Goal: Navigation & Orientation: Go to known website

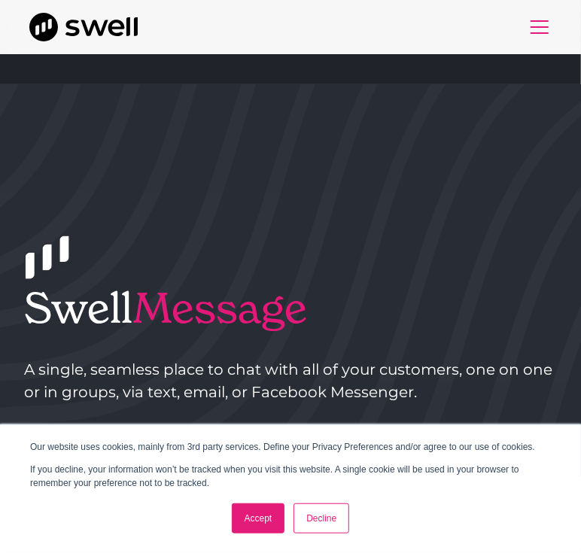
click at [543, 31] on div "menu" at bounding box center [540, 27] width 36 height 36
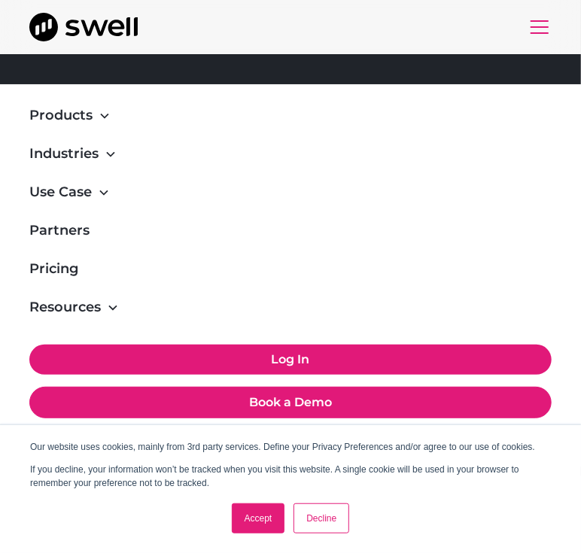
click at [320, 375] on link "Log In" at bounding box center [290, 360] width 523 height 30
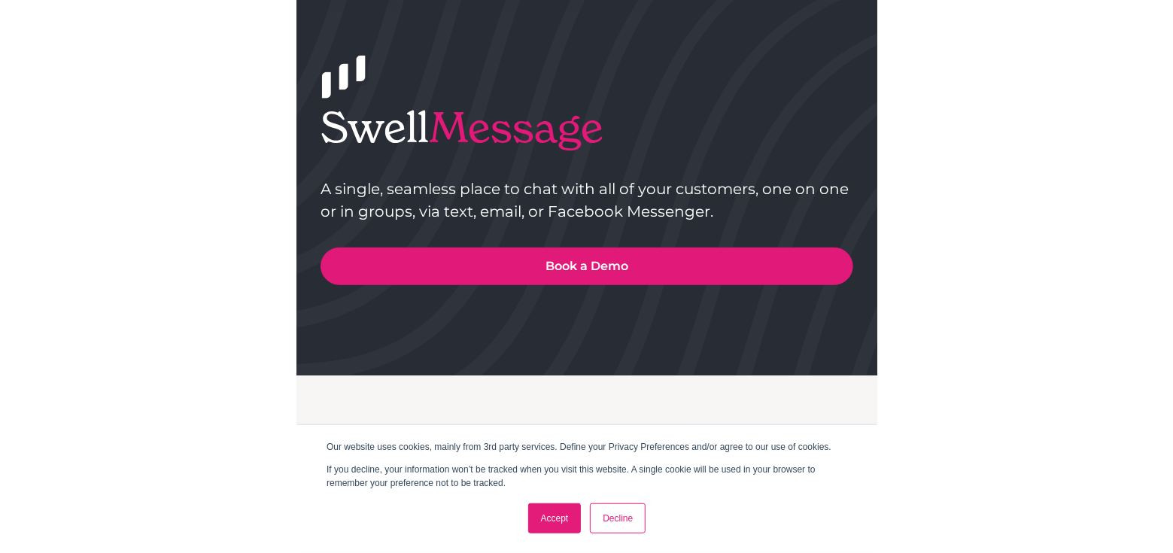
scroll to position [205, 0]
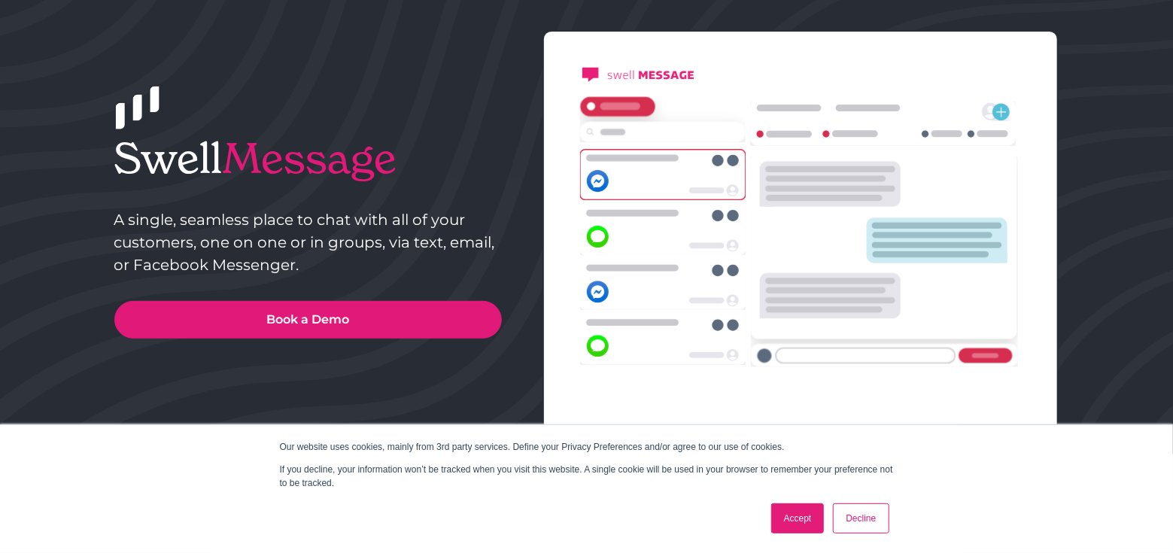
click at [580, 511] on link "Accept" at bounding box center [797, 518] width 53 height 30
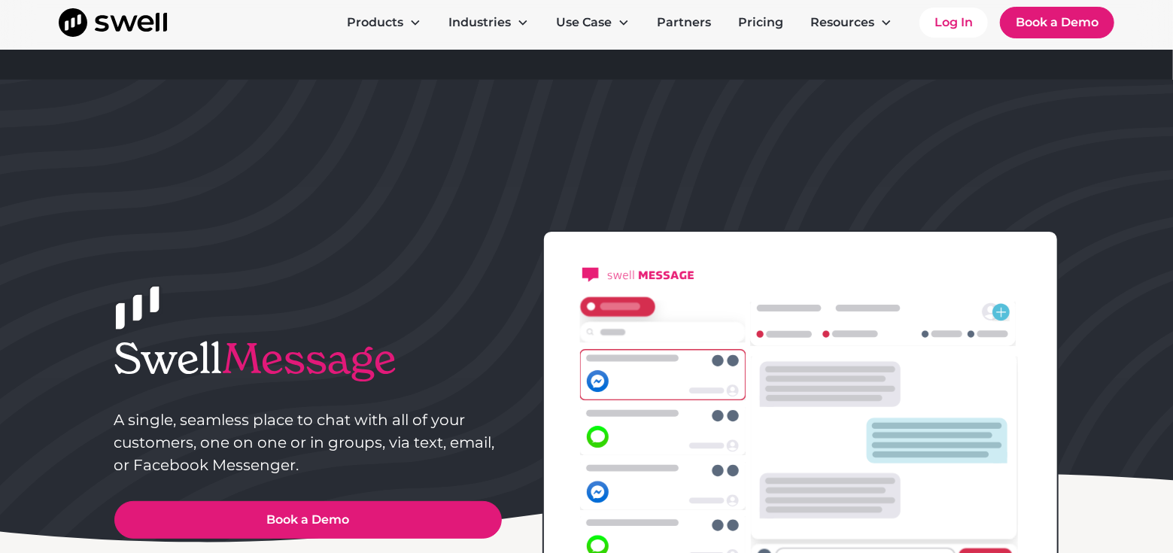
scroll to position [0, 0]
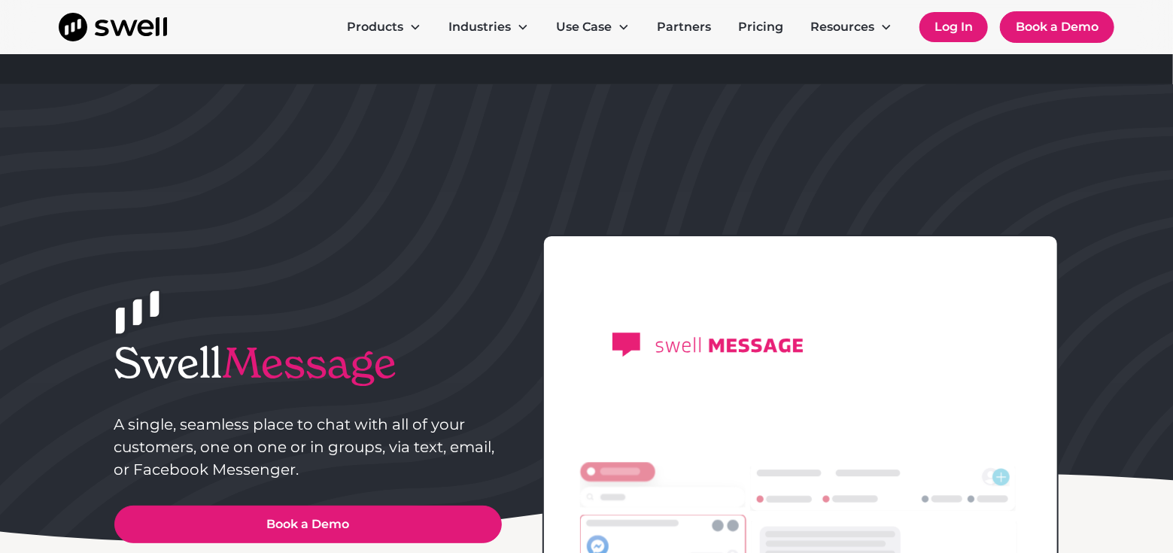
click at [580, 22] on link "Log In" at bounding box center [954, 27] width 68 height 30
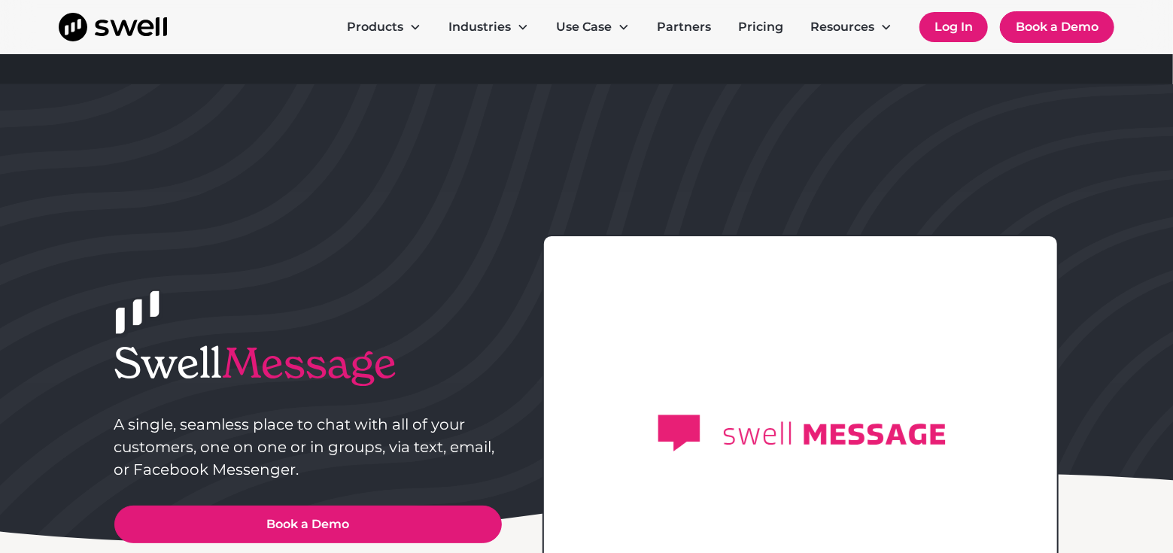
click at [580, 32] on link "Log In" at bounding box center [954, 27] width 68 height 30
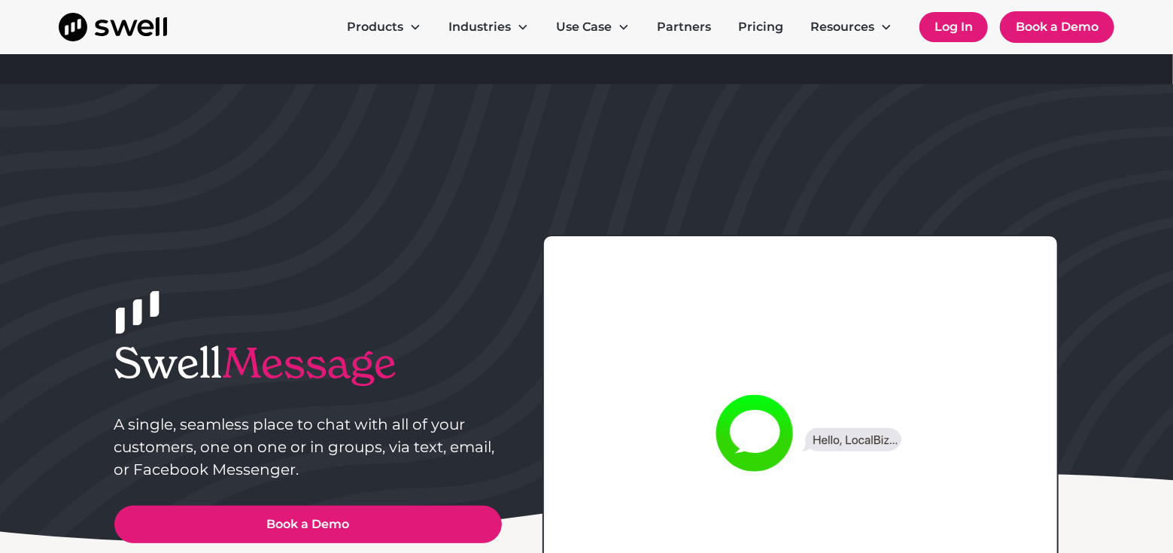
click at [580, 25] on link "Log In" at bounding box center [954, 27] width 68 height 30
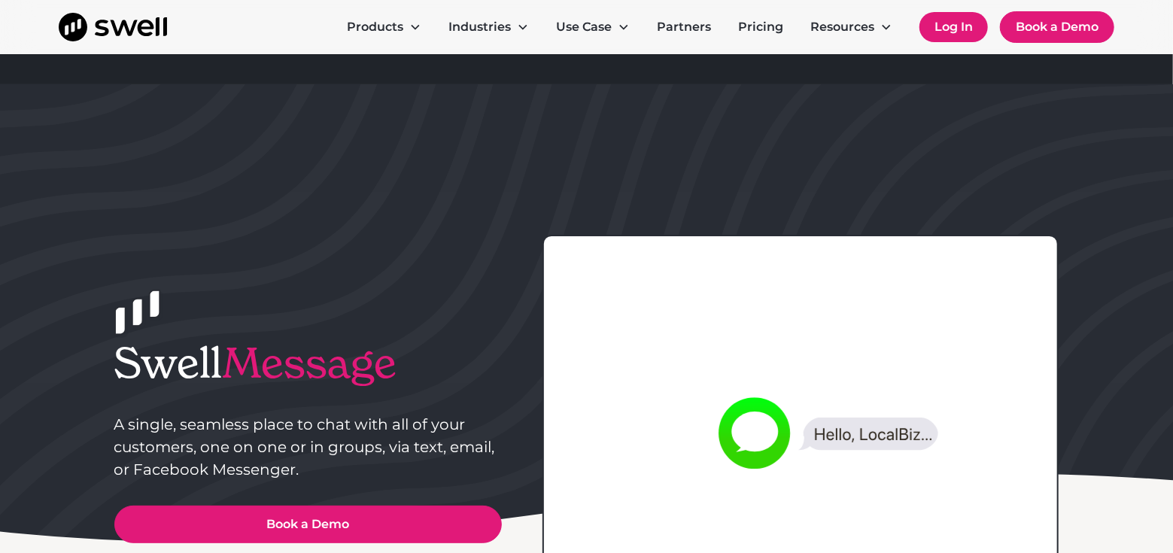
click at [580, 25] on link "Log In" at bounding box center [954, 27] width 68 height 30
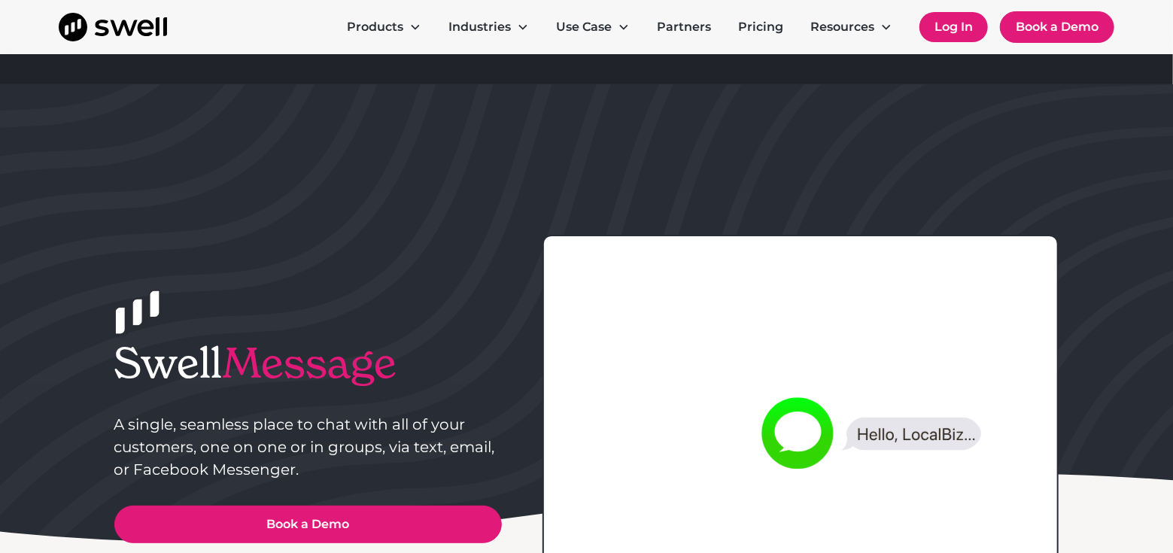
click at [580, 25] on link "Log In" at bounding box center [954, 27] width 68 height 30
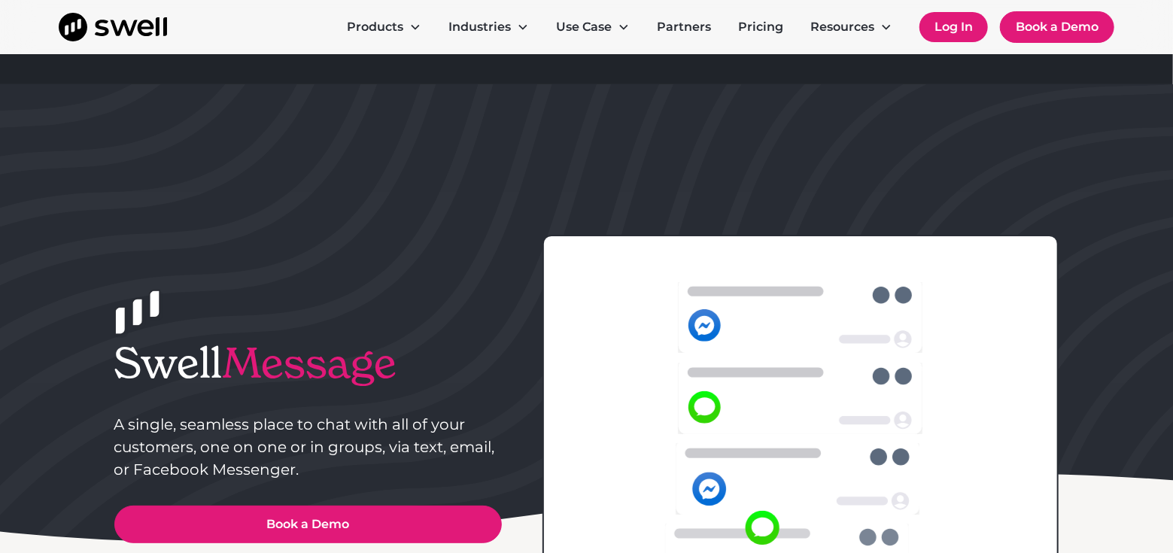
click at [580, 40] on link "Log In" at bounding box center [954, 27] width 68 height 30
click at [580, 38] on link "Log In" at bounding box center [954, 27] width 68 height 30
drag, startPoint x: 943, startPoint y: 38, endPoint x: 747, endPoint y: 38, distance: 195.7
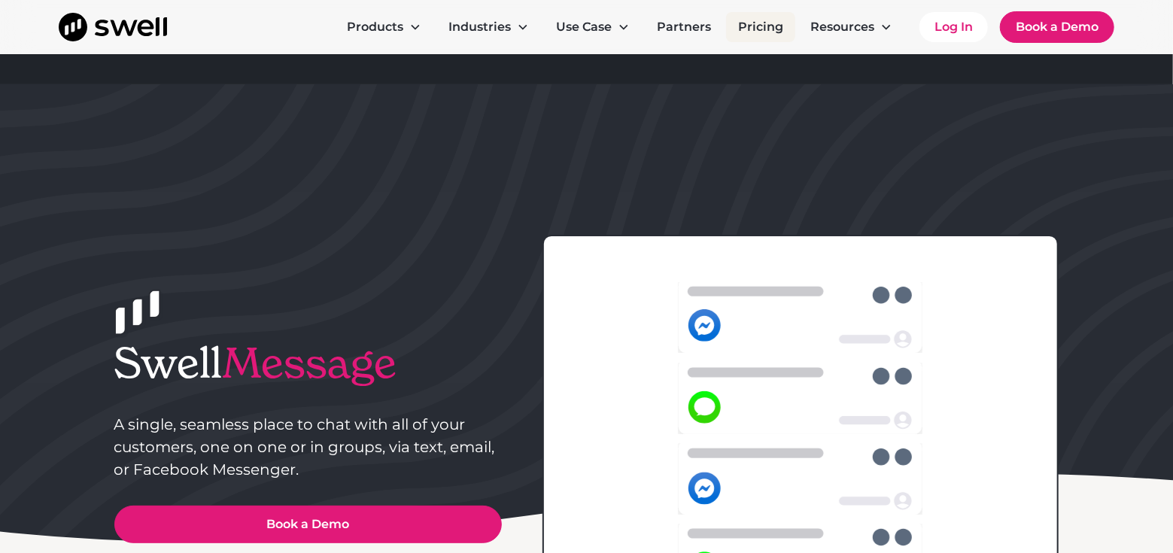
click at [580, 38] on link "Log In" at bounding box center [954, 27] width 68 height 30
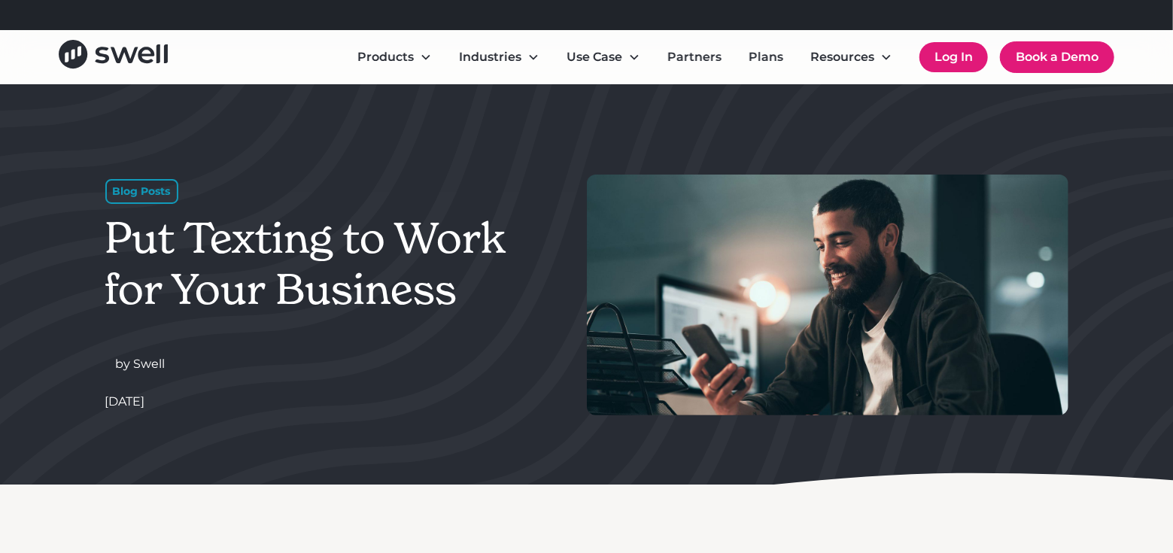
click at [929, 56] on link "Log In" at bounding box center [954, 57] width 68 height 30
